Goal: Transaction & Acquisition: Download file/media

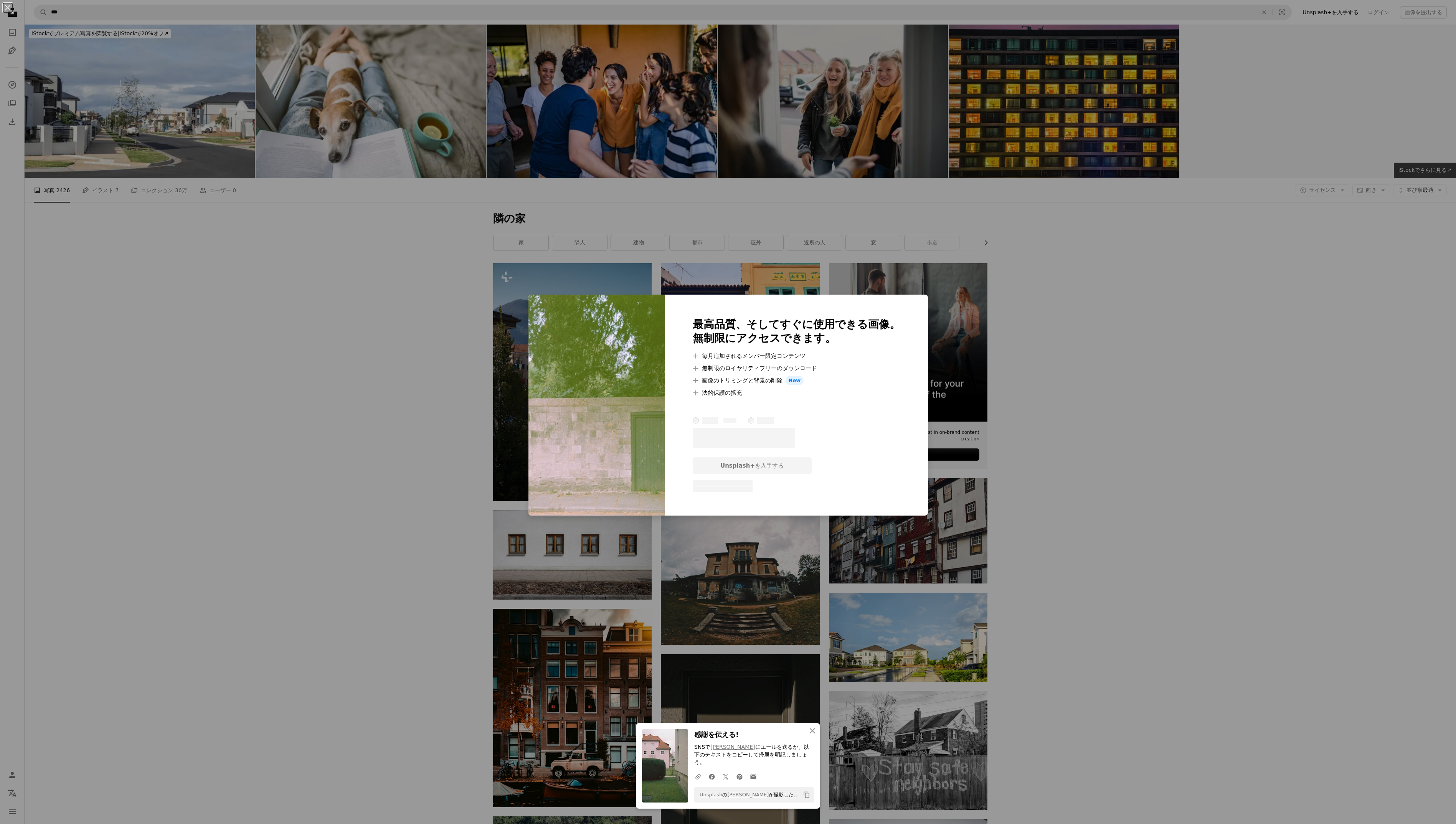
scroll to position [12693, 0]
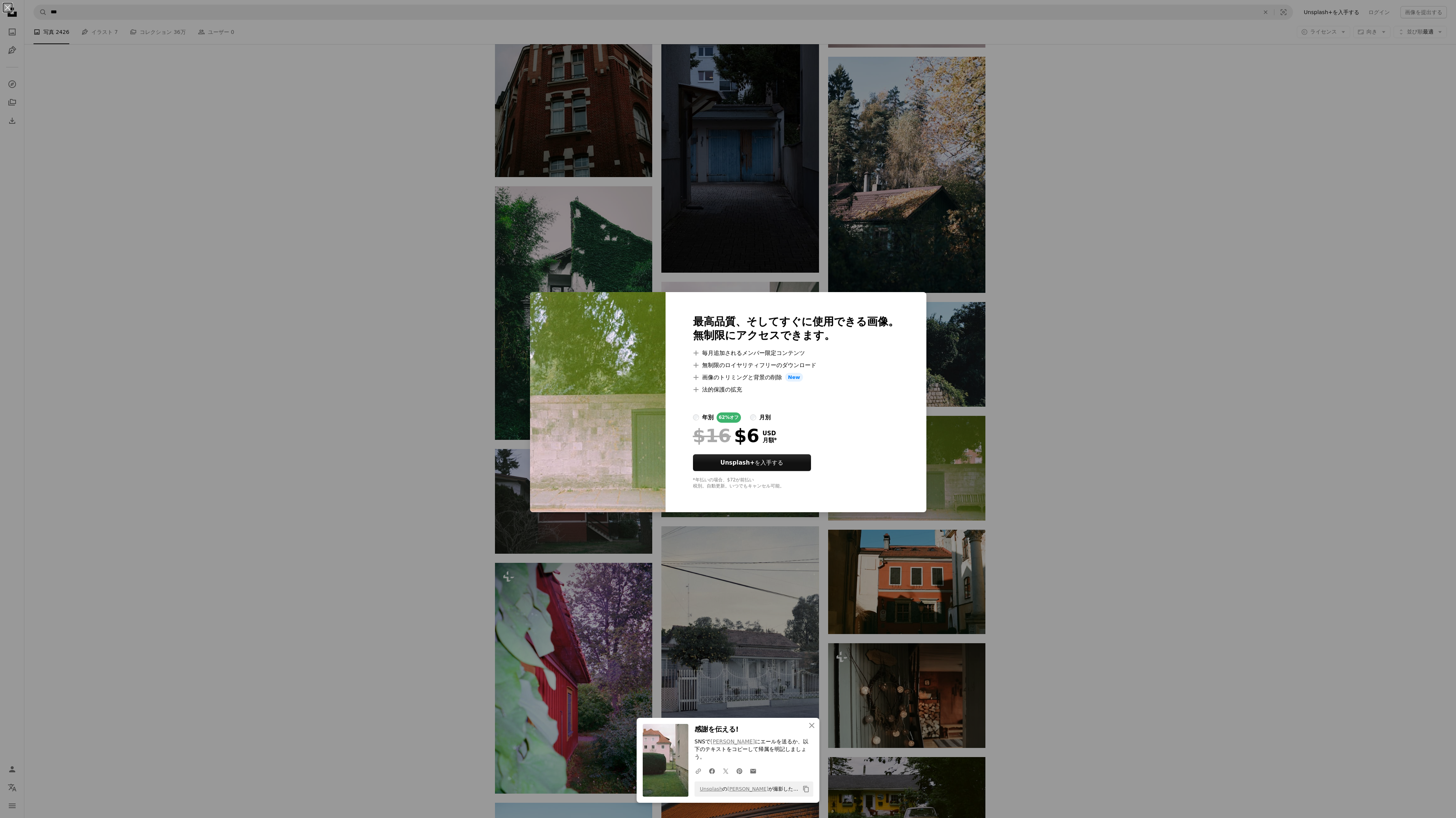
click at [1111, 400] on div "An X shape An X shape 閉じる 感謝を伝える! SNSで [PERSON_NAME] にエールを送るか、以下のテキストをコピーして帰属を明…" at bounding box center [728, 409] width 1456 height 818
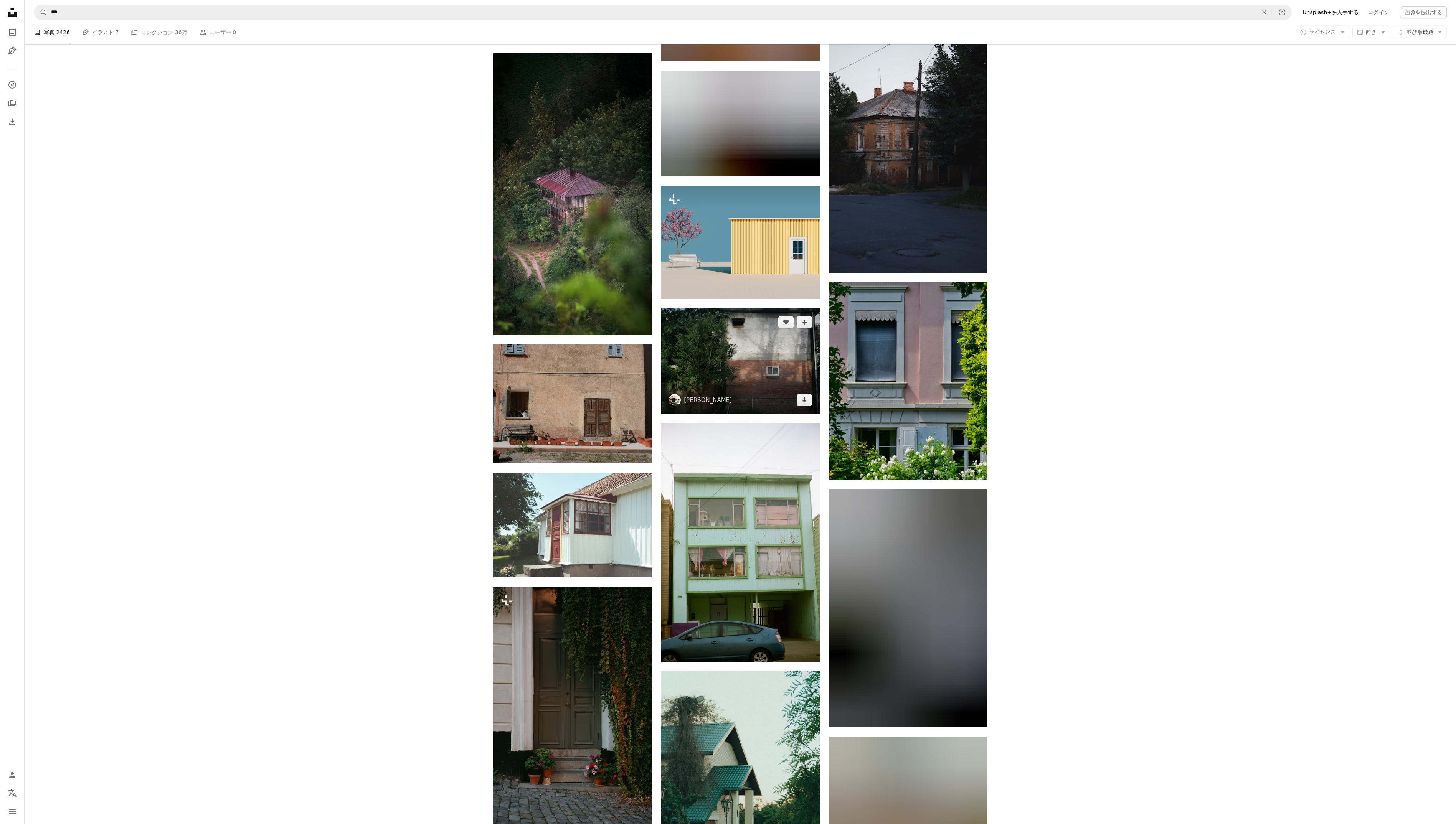
scroll to position [14457, 0]
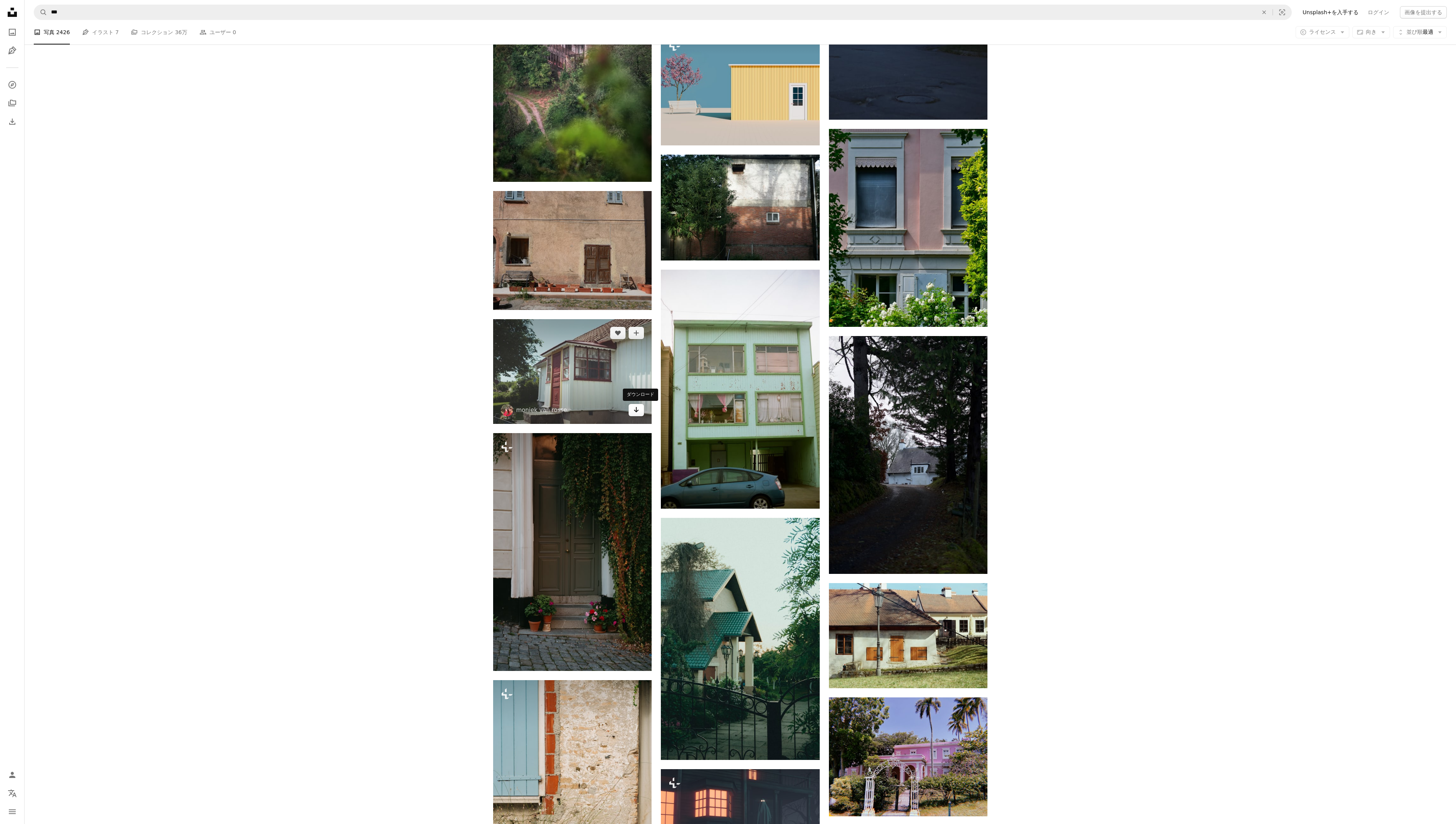
click at [639, 413] on icon "Arrow pointing down" at bounding box center [636, 409] width 6 height 9
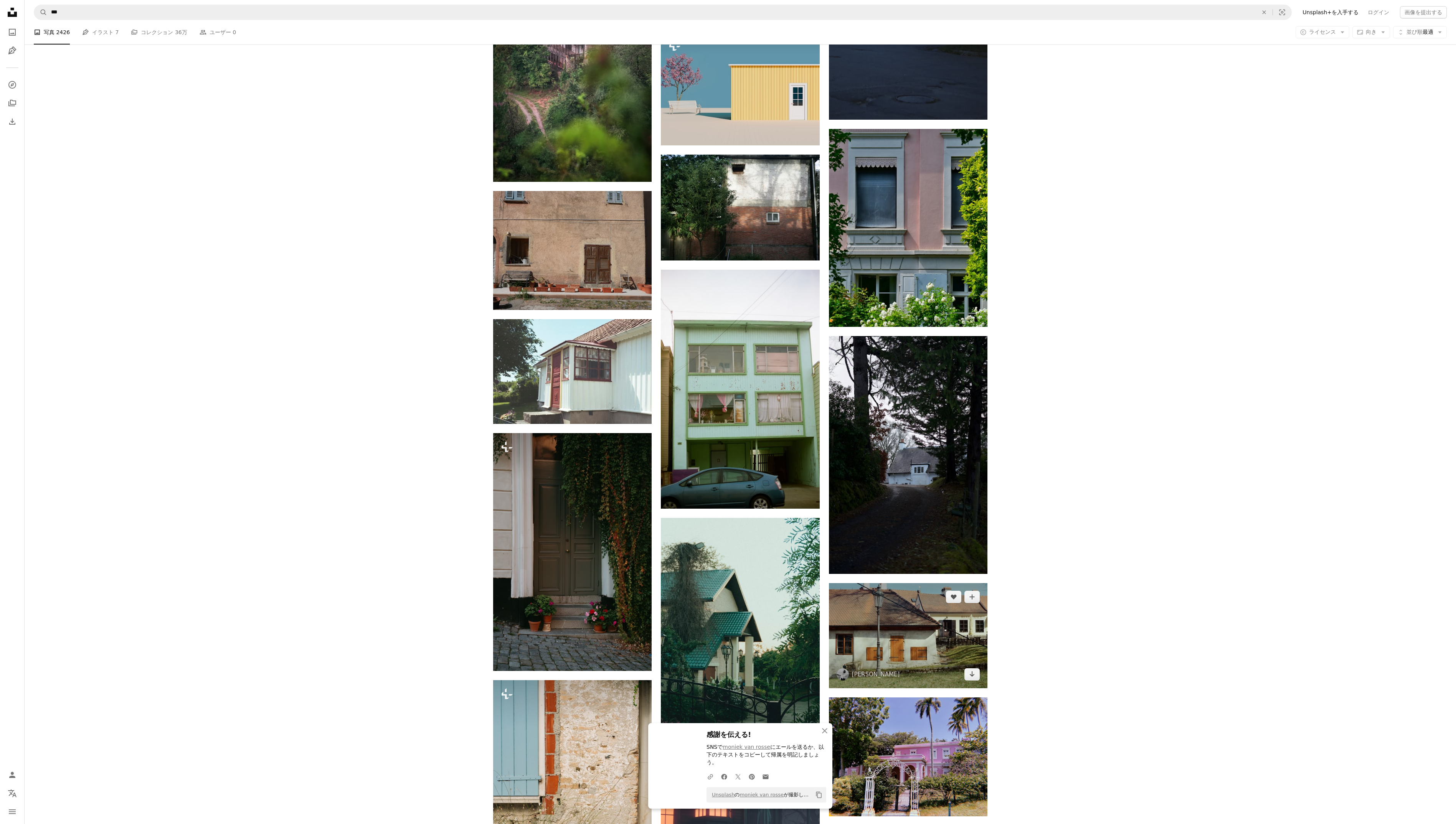
scroll to position [14611, 0]
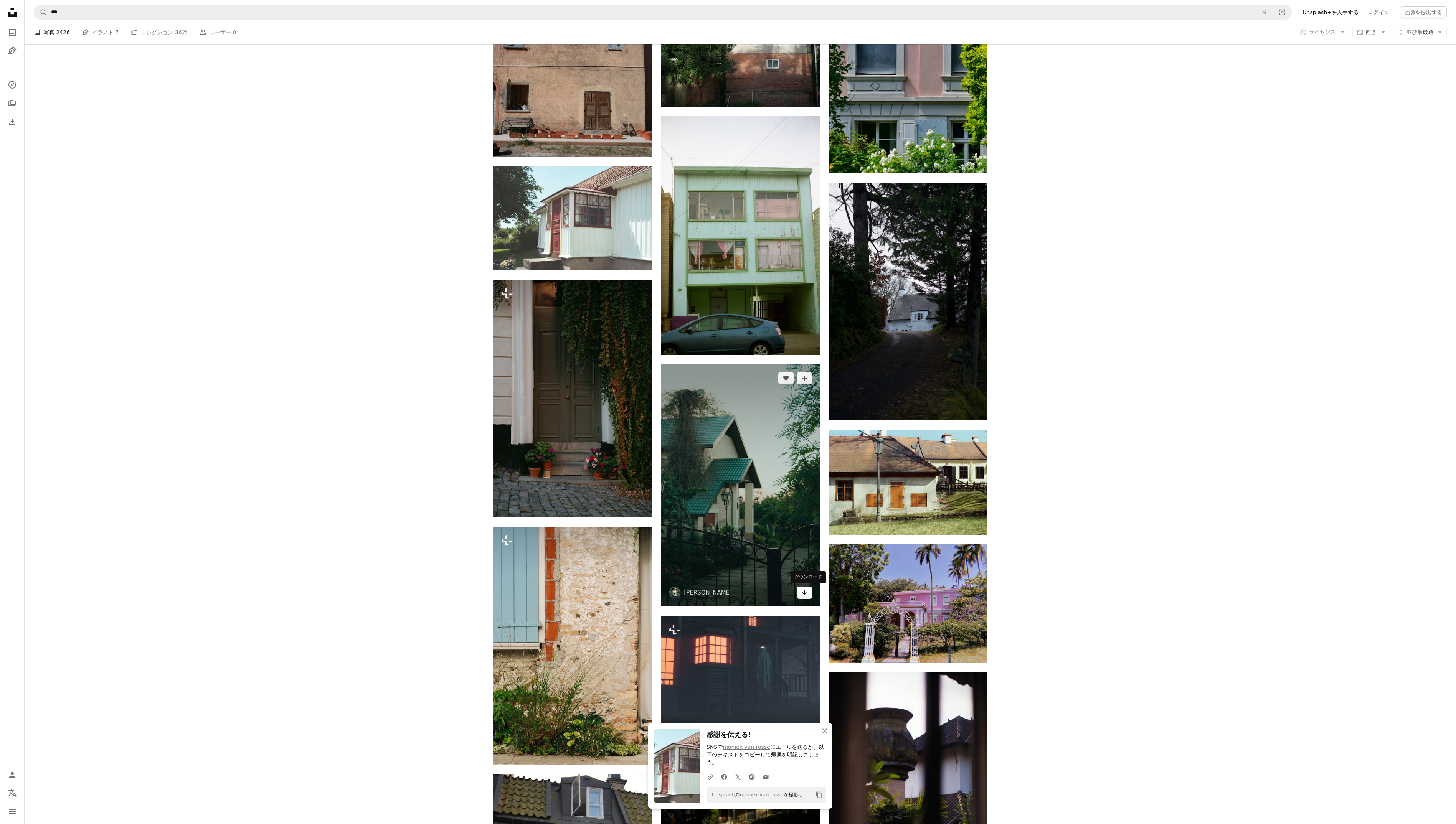
click at [807, 596] on icon "Arrow pointing down" at bounding box center [804, 592] width 6 height 9
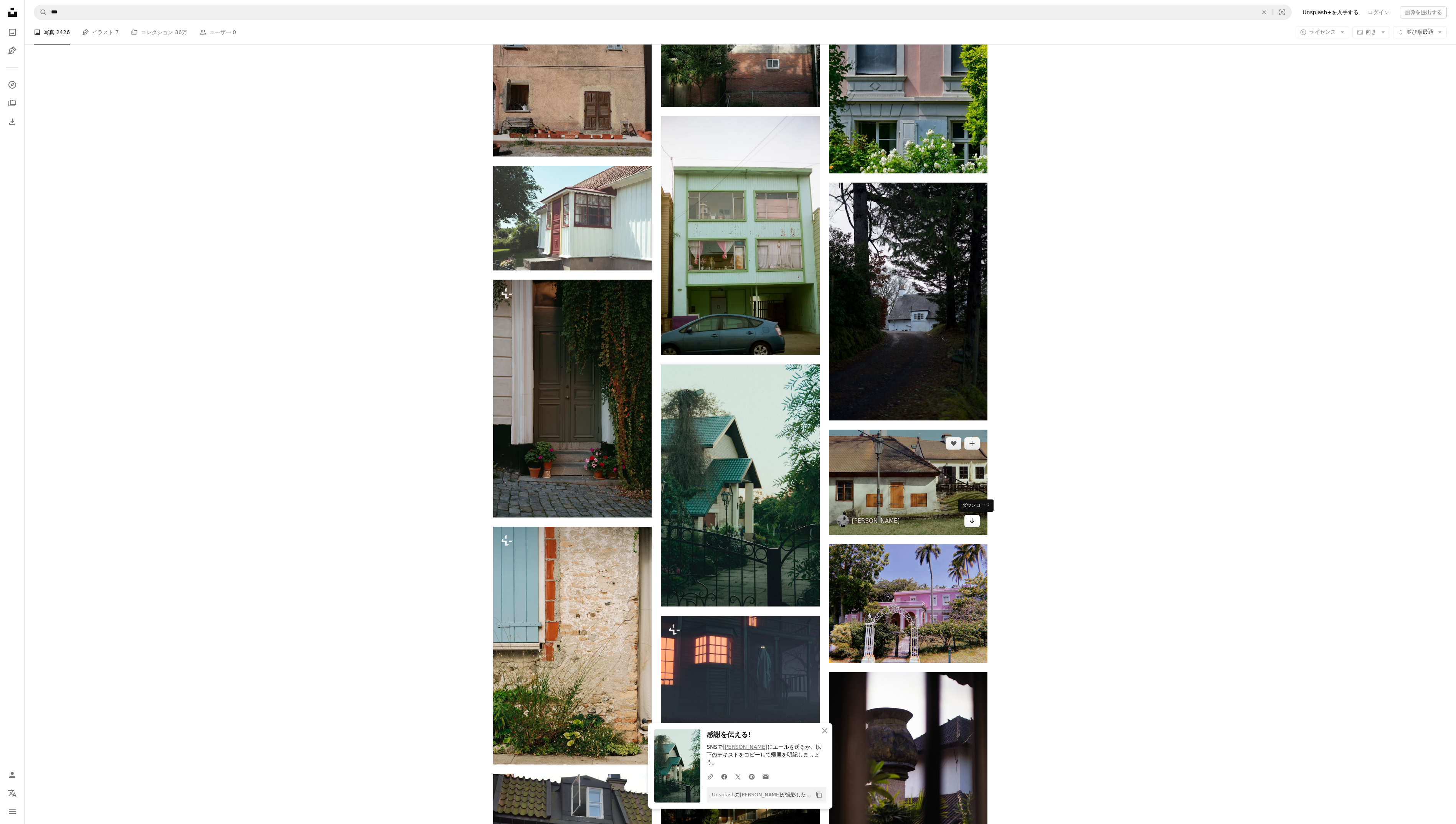
click at [974, 521] on icon "ダウンロード" at bounding box center [972, 520] width 5 height 5
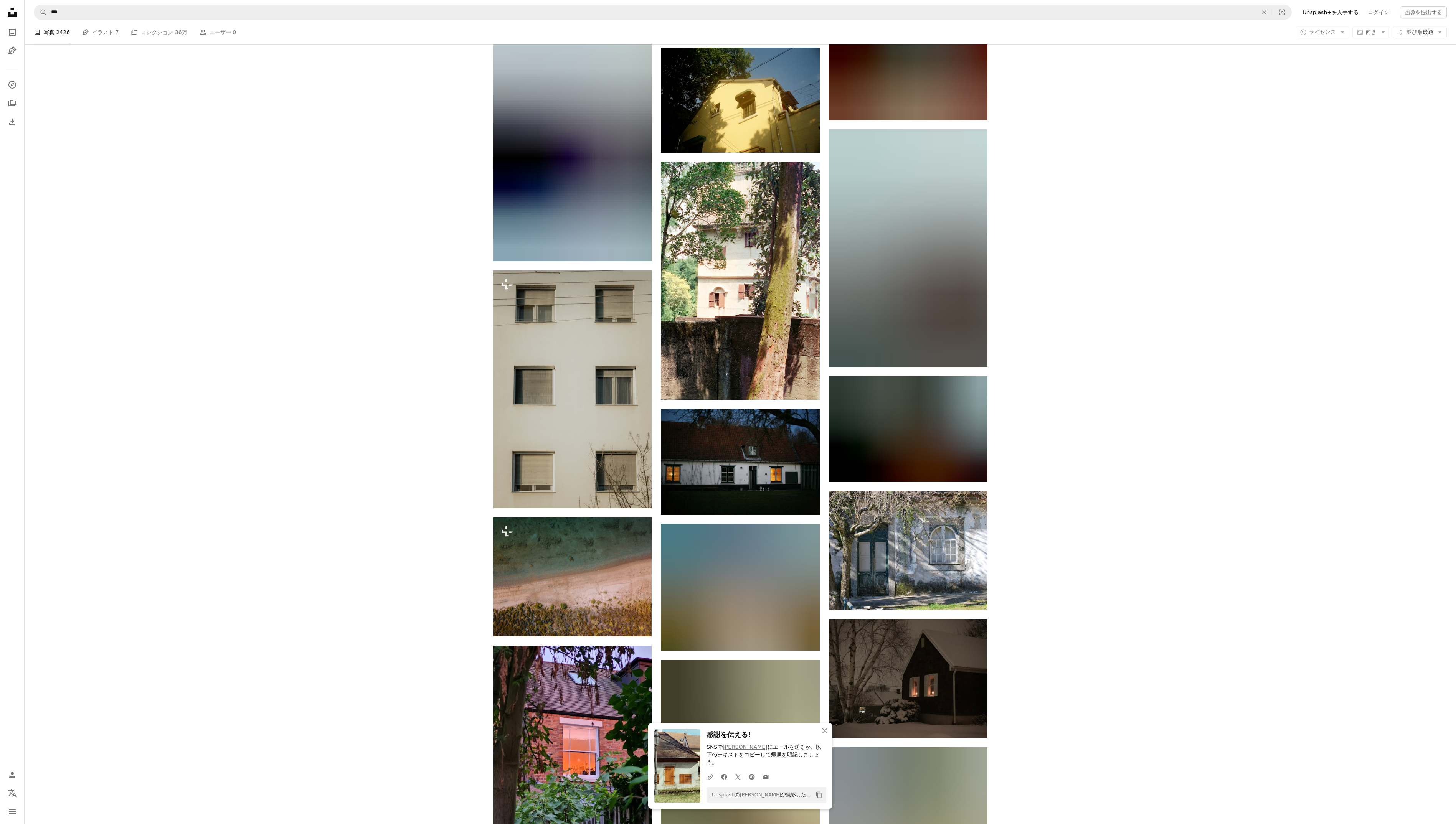
scroll to position [15685, 0]
